Goal: Navigation & Orientation: Find specific page/section

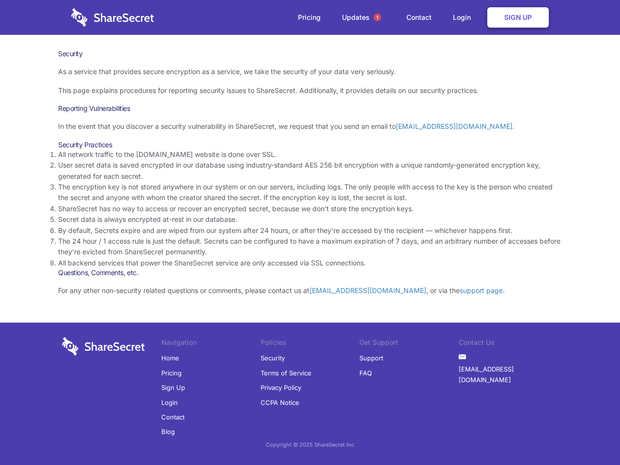
click at [310, 233] on li "By default, Secrets expire and are wiped from our system after 24 hours, or aft…" at bounding box center [310, 230] width 504 height 11
click at [377, 17] on span "1" at bounding box center [378, 18] width 8 height 8
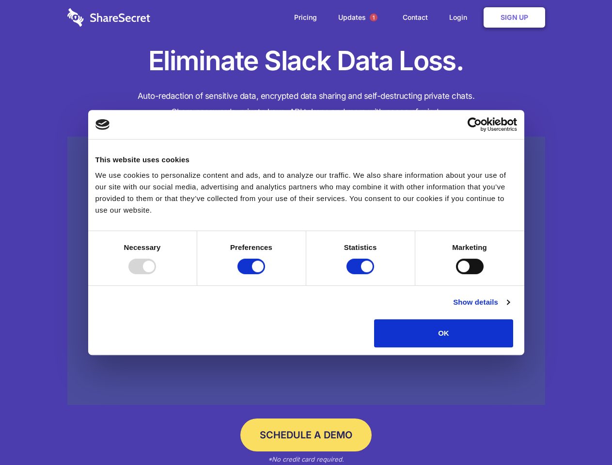
click at [156, 274] on div at bounding box center [142, 267] width 28 height 16
click at [265, 274] on input "Preferences" at bounding box center [251, 267] width 28 height 16
checkbox input "false"
click at [361, 274] on input "Statistics" at bounding box center [360, 267] width 28 height 16
checkbox input "false"
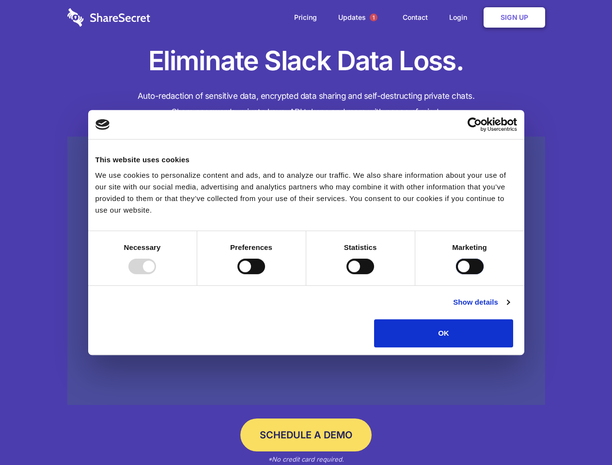
click at [456, 274] on input "Marketing" at bounding box center [470, 267] width 28 height 16
checkbox input "true"
click at [509, 308] on link "Show details" at bounding box center [481, 303] width 56 height 12
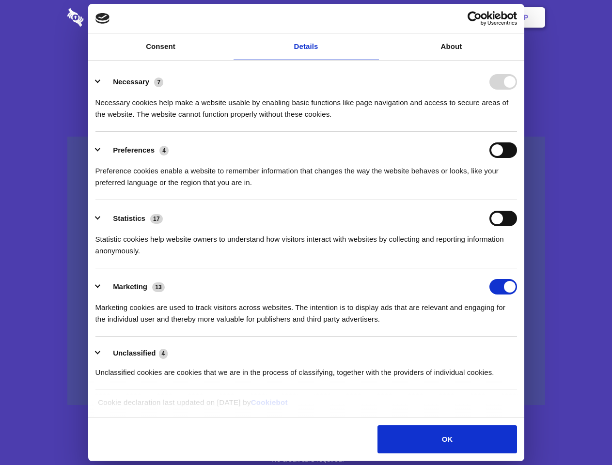
click at [517, 132] on li "Necessary 7 Necessary cookies help make a website usable by enabling basic func…" at bounding box center [306, 97] width 422 height 68
click at [373, 17] on span "1" at bounding box center [374, 18] width 8 height 8
